Goal: Transaction & Acquisition: Purchase product/service

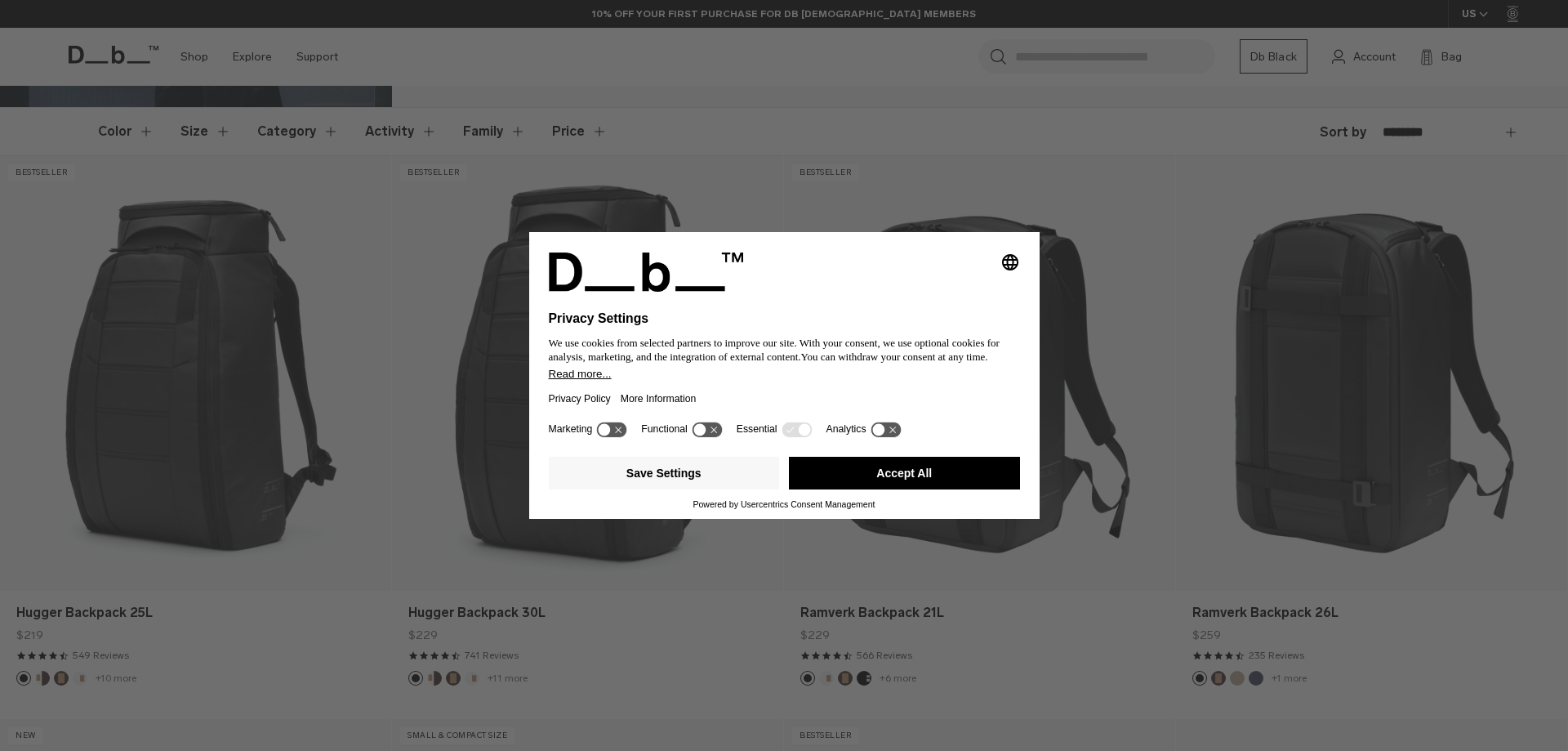
click at [903, 475] on button "Accept All" at bounding box center [904, 473] width 231 height 33
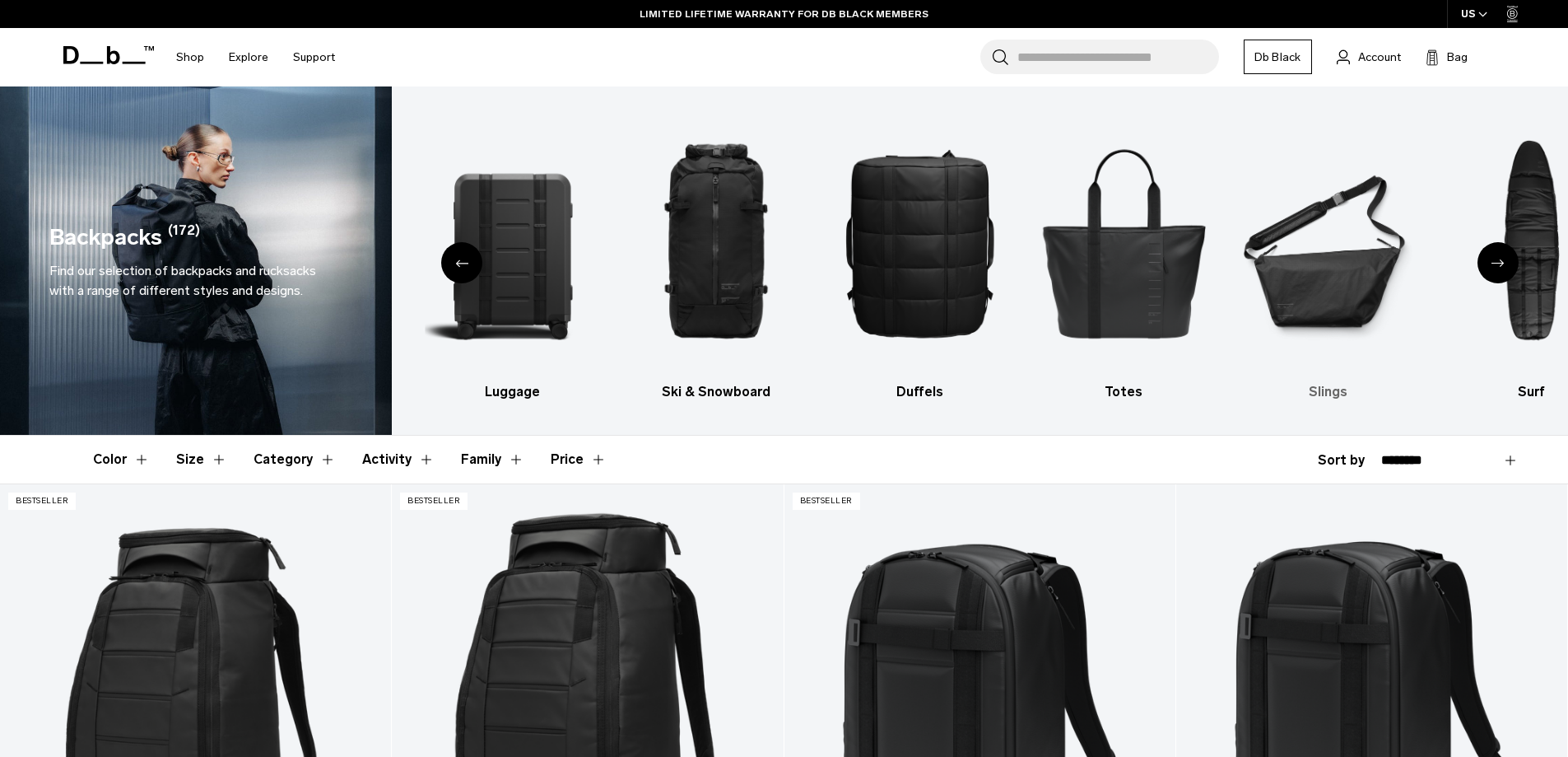
click at [1337, 298] on img "6 / 10" at bounding box center [1328, 242] width 175 height 263
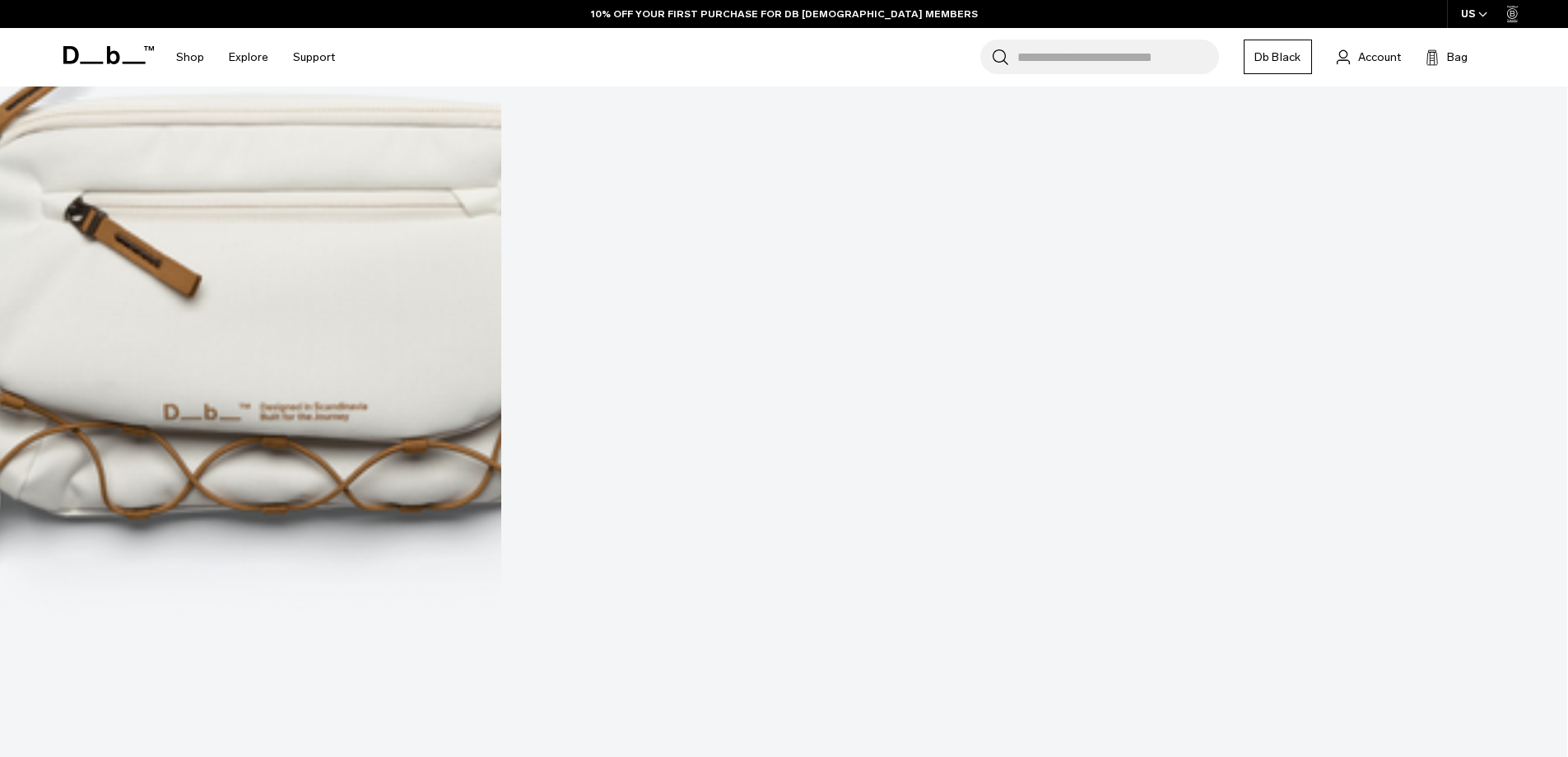
scroll to position [3129, 0]
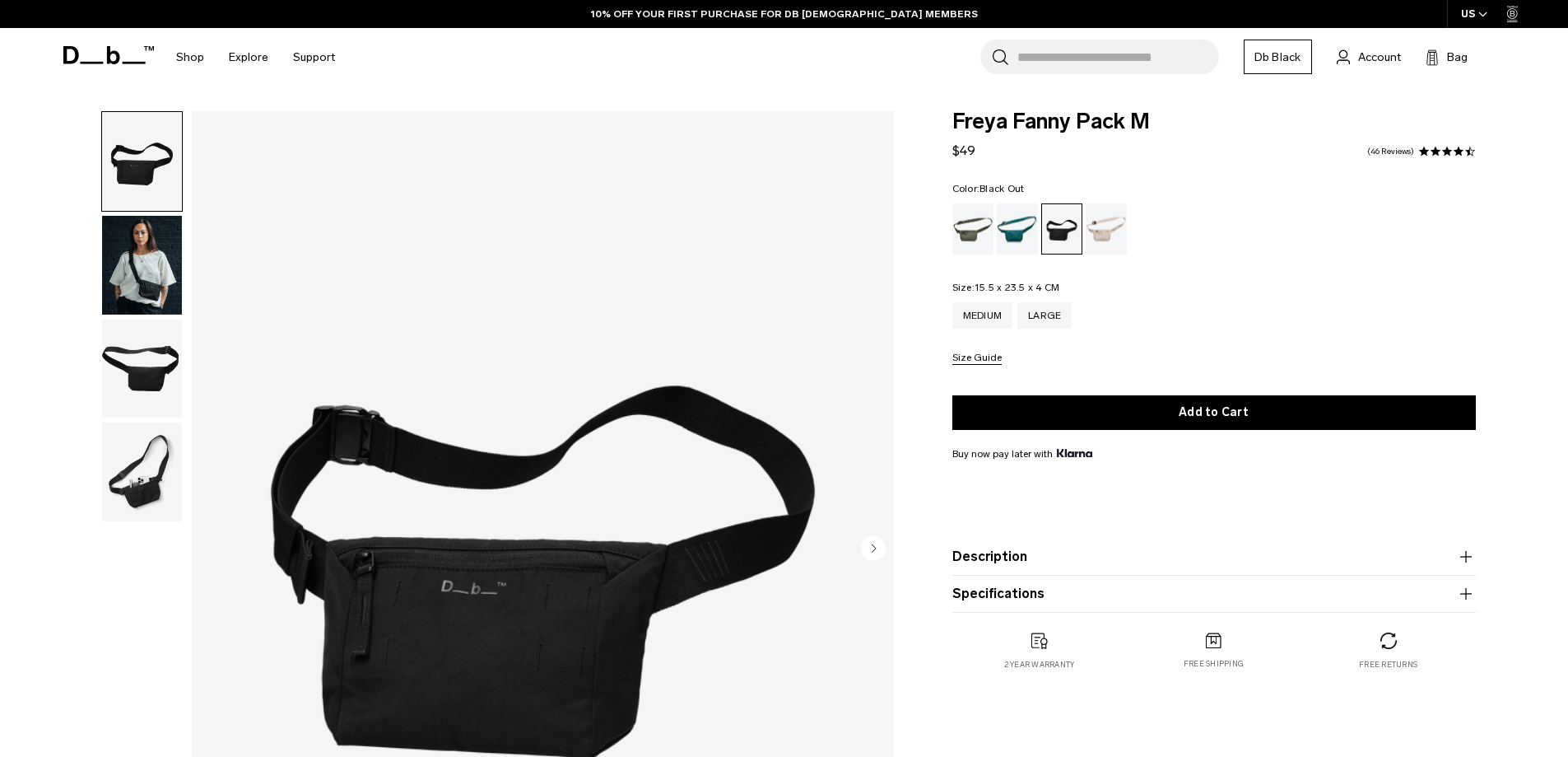
click at [130, 278] on img "button" at bounding box center [141, 265] width 80 height 99
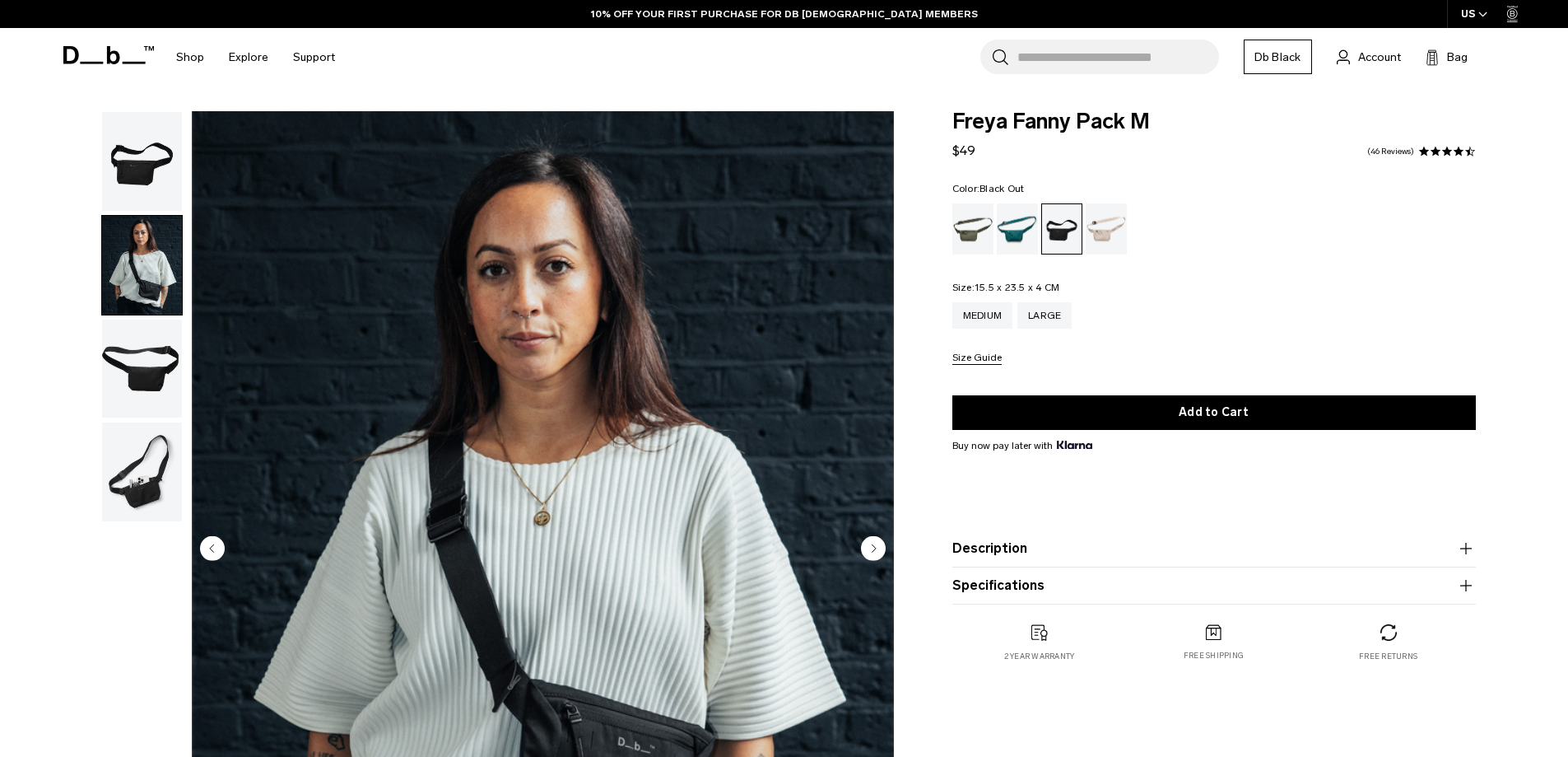
click at [174, 372] on img "button" at bounding box center [141, 369] width 80 height 99
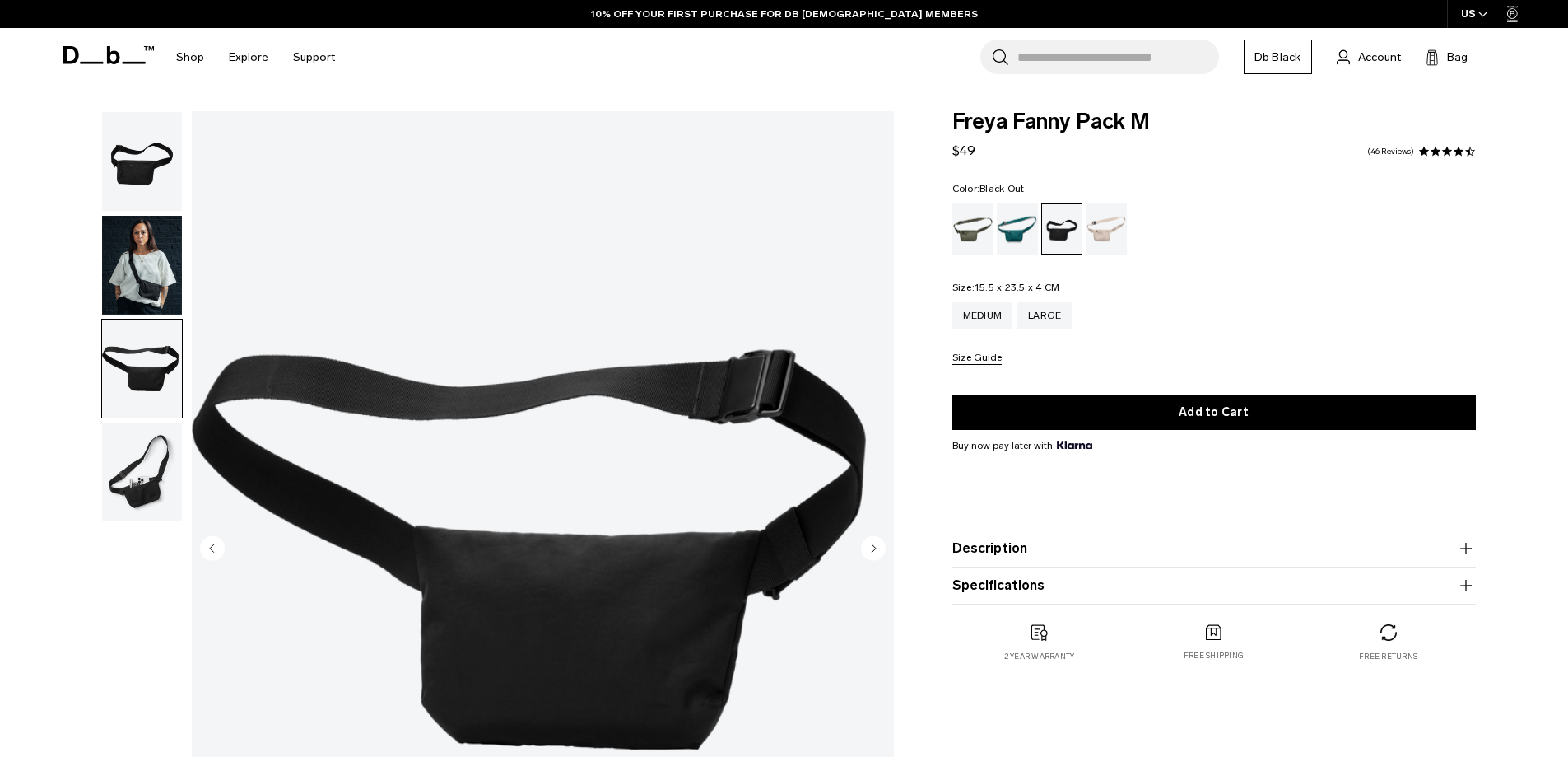
click at [134, 480] on img "button" at bounding box center [141, 472] width 80 height 99
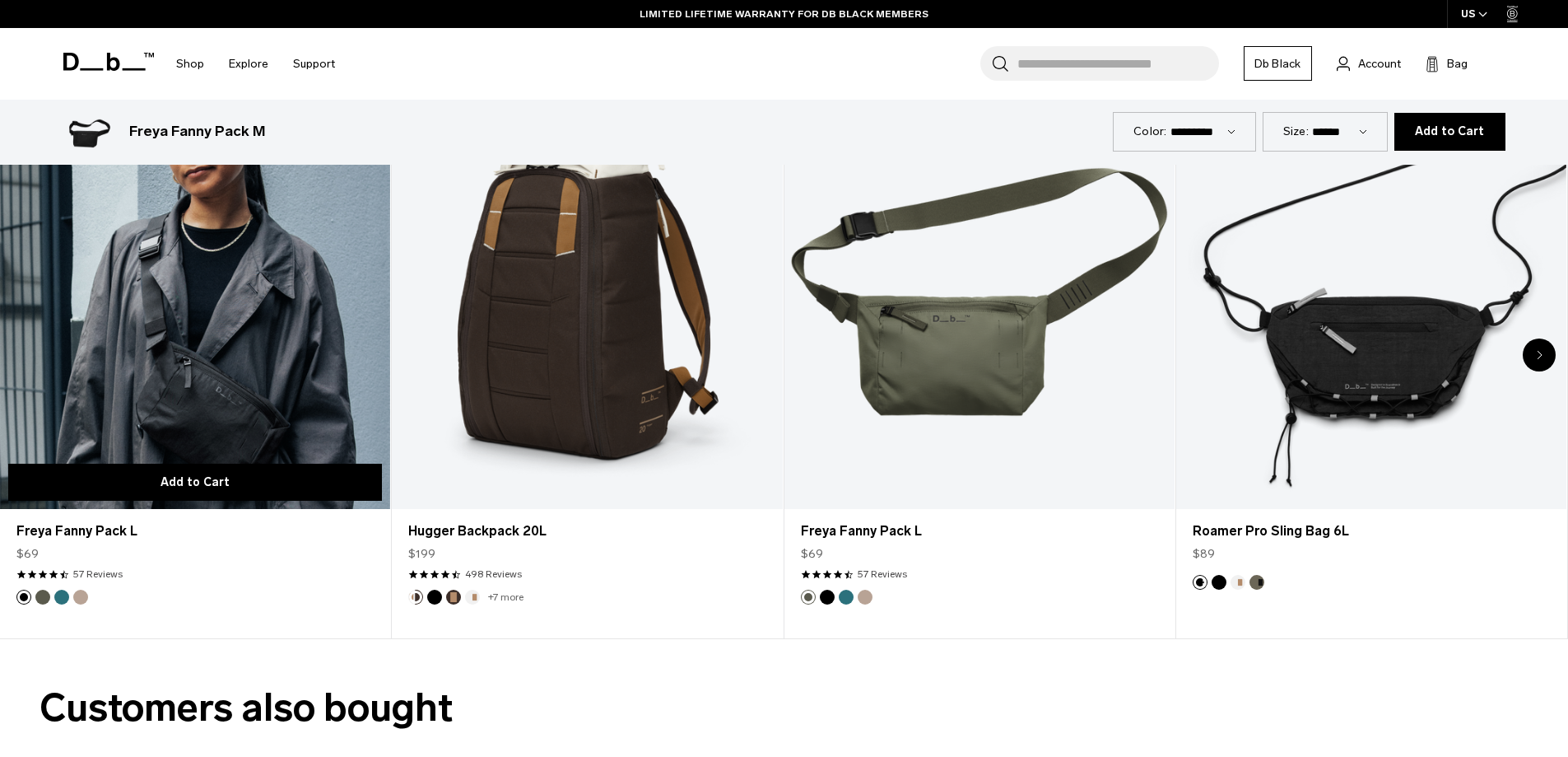
scroll to position [3211, 0]
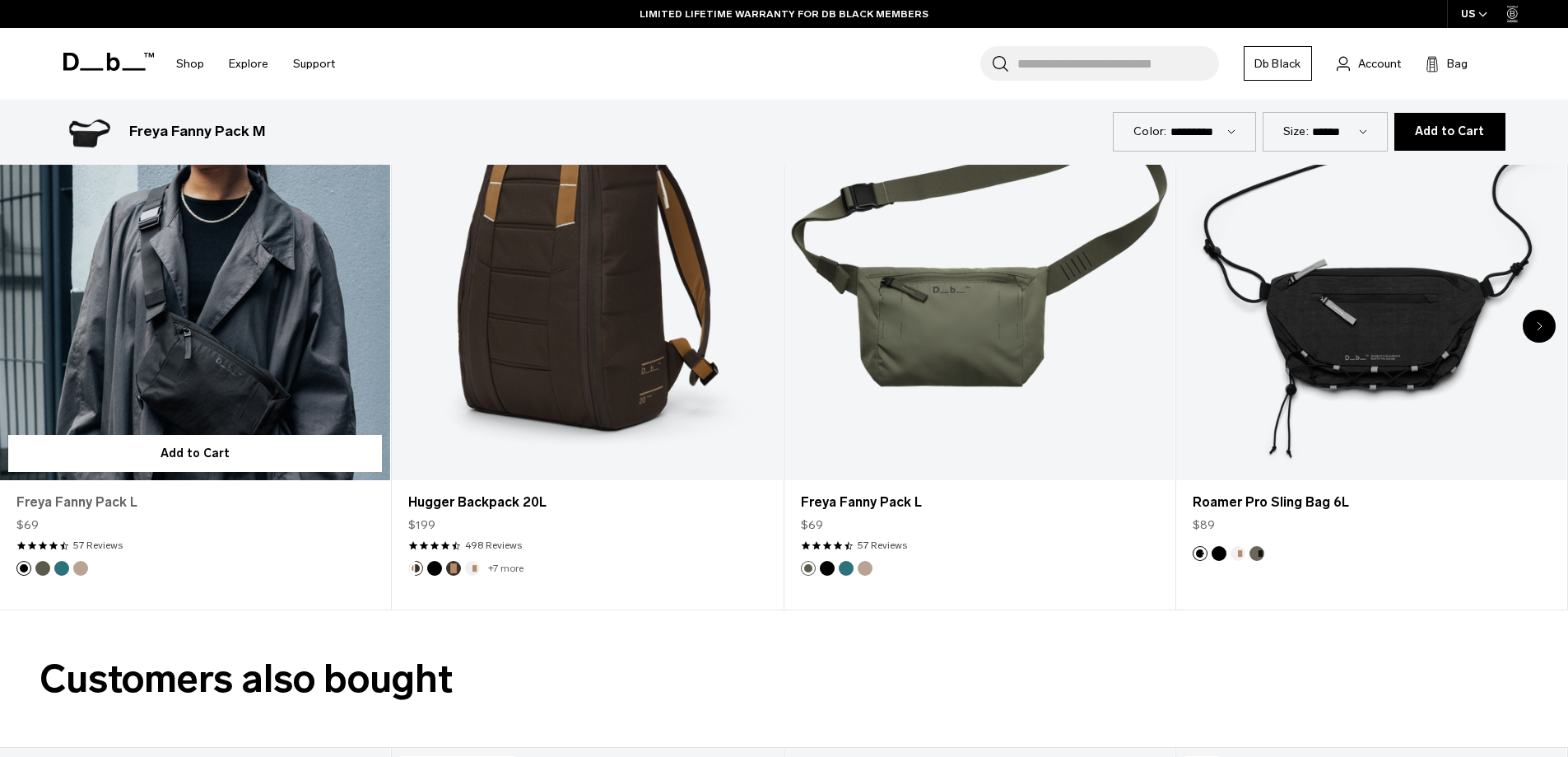
click at [102, 507] on link "Freya Fanny Pack L" at bounding box center [195, 502] width 357 height 20
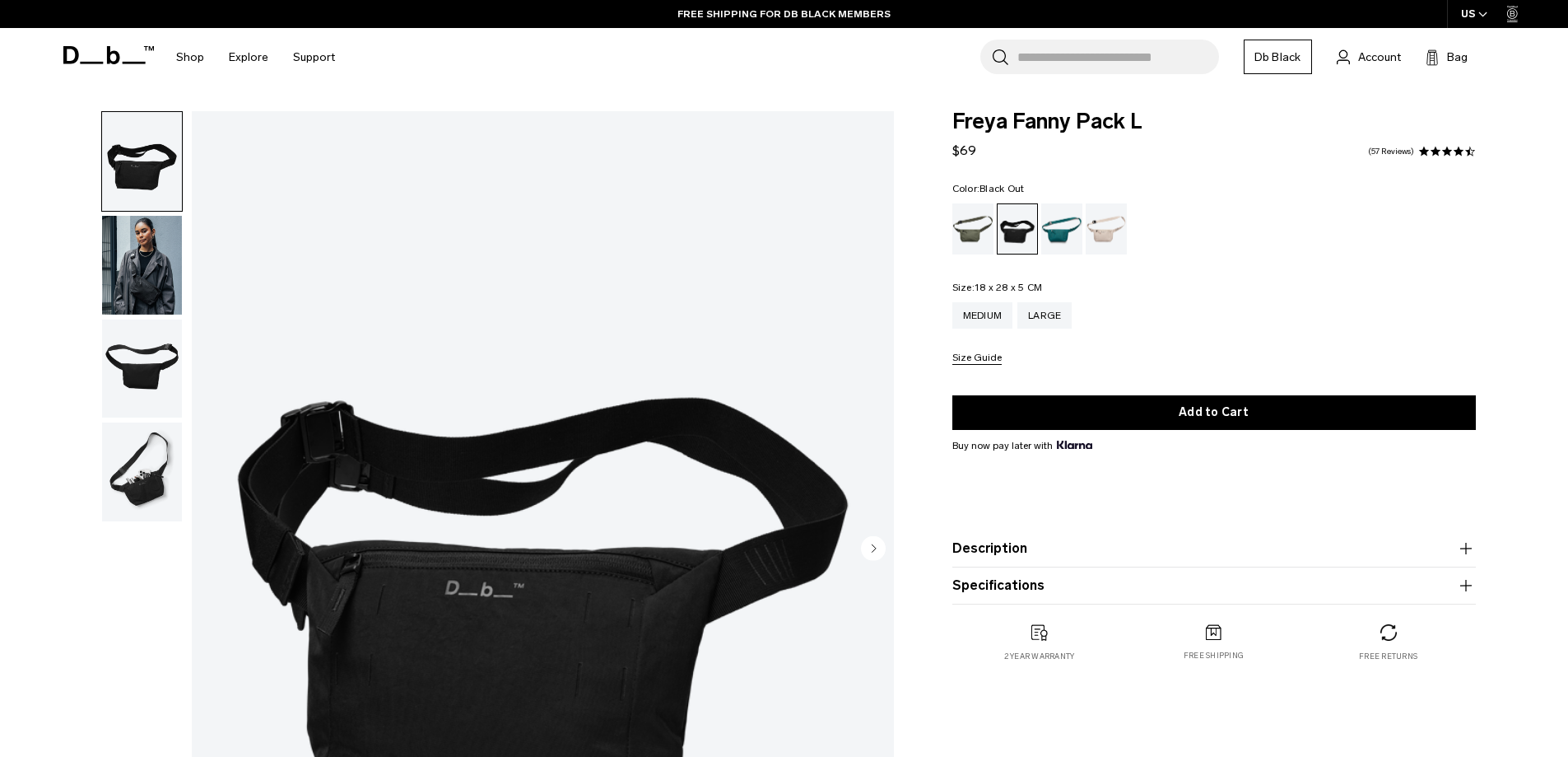
click at [138, 482] on img "button" at bounding box center [141, 472] width 80 height 99
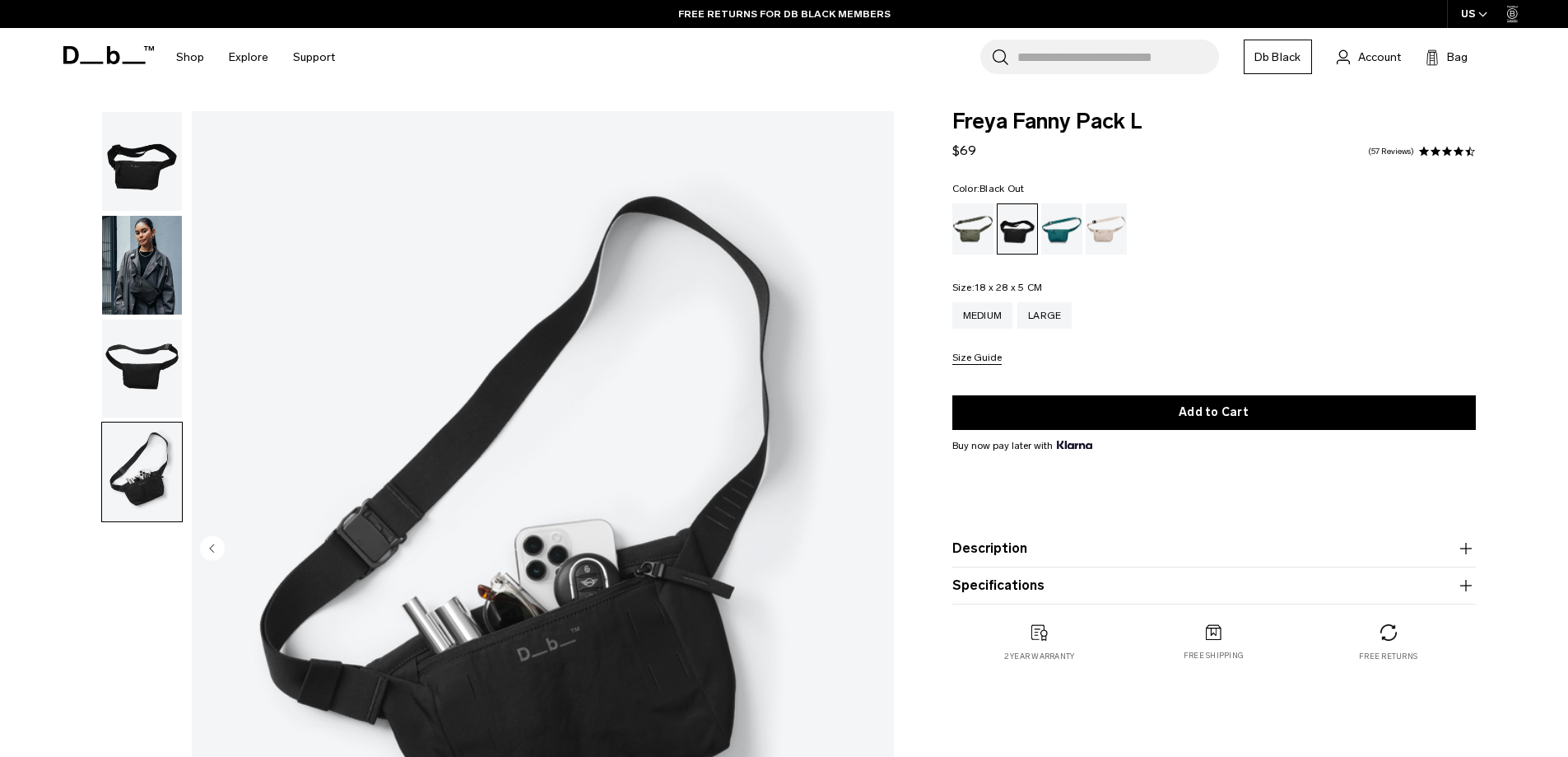
scroll to position [165, 0]
